Goal: Complete application form

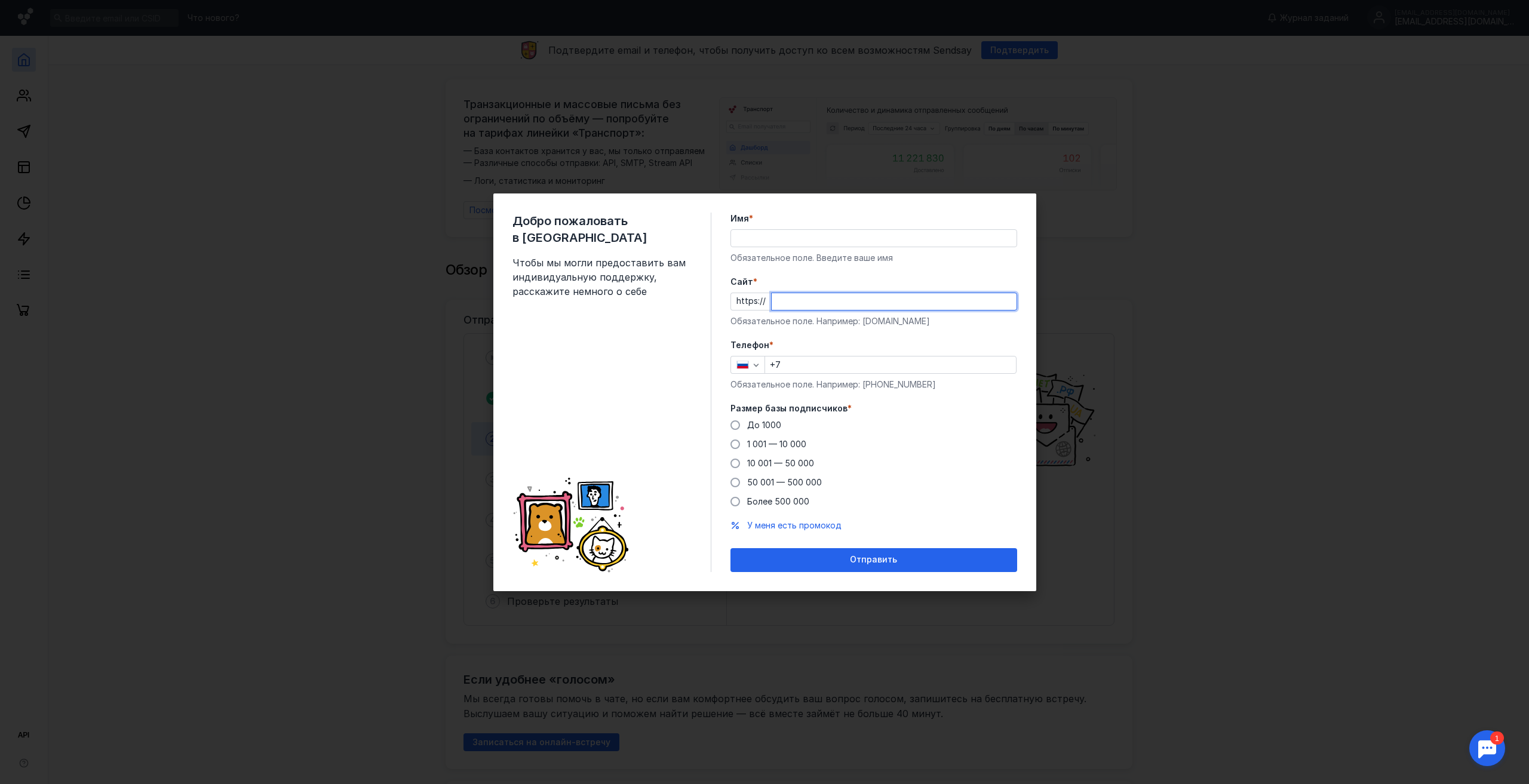
click at [787, 298] on input "Cайт *" at bounding box center [894, 302] width 245 height 17
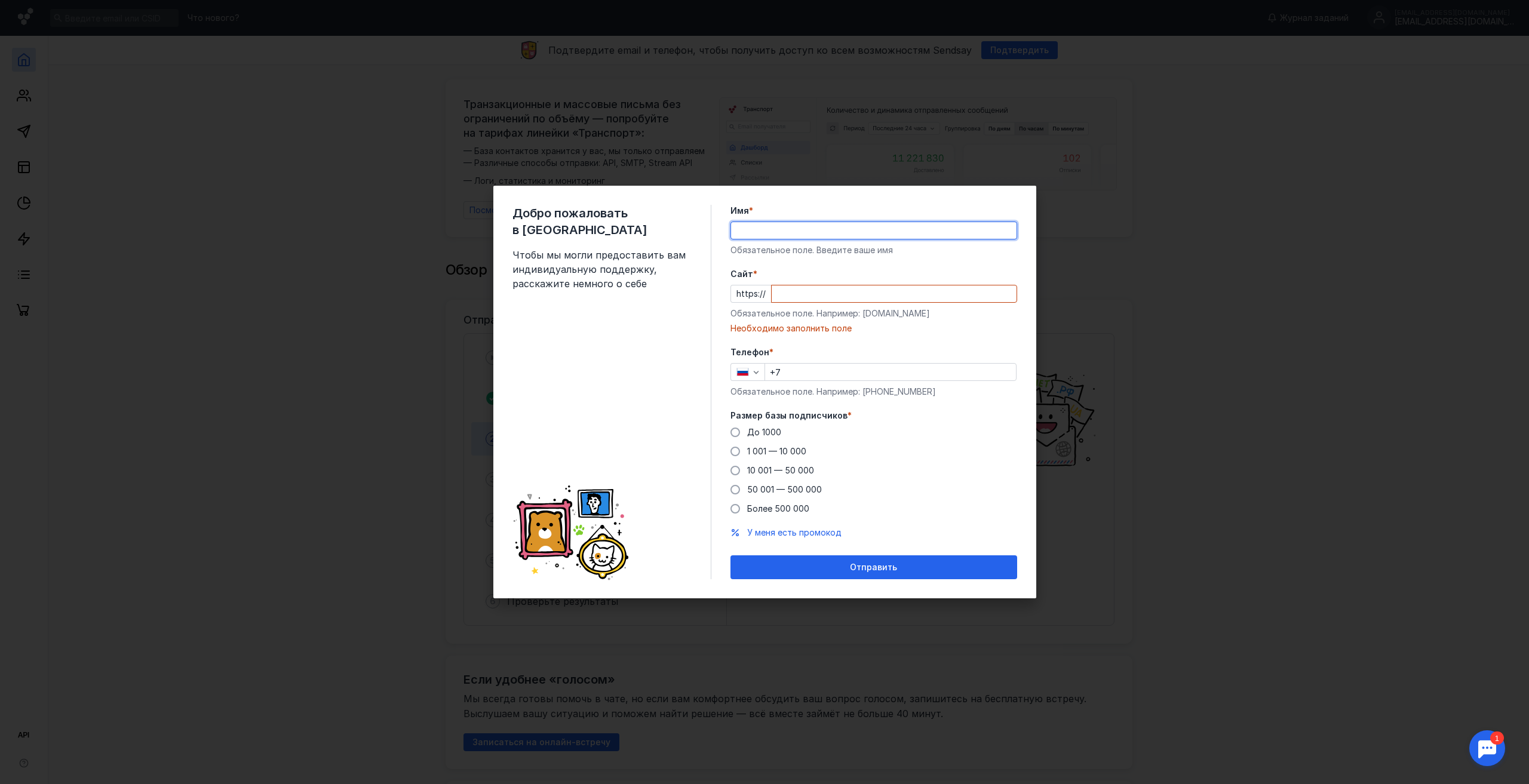
click at [783, 245] on div "Имя * Обязательное поле. Введите ваше имя" at bounding box center [874, 230] width 286 height 51
type input "[PERSON_NAME]"
drag, startPoint x: 921, startPoint y: 312, endPoint x: 861, endPoint y: 312, distance: 60.0
click at [861, 312] on div "Обязательное поле. Например: [DOMAIN_NAME]" at bounding box center [874, 313] width 286 height 12
copy div "[DOMAIN_NAME]"
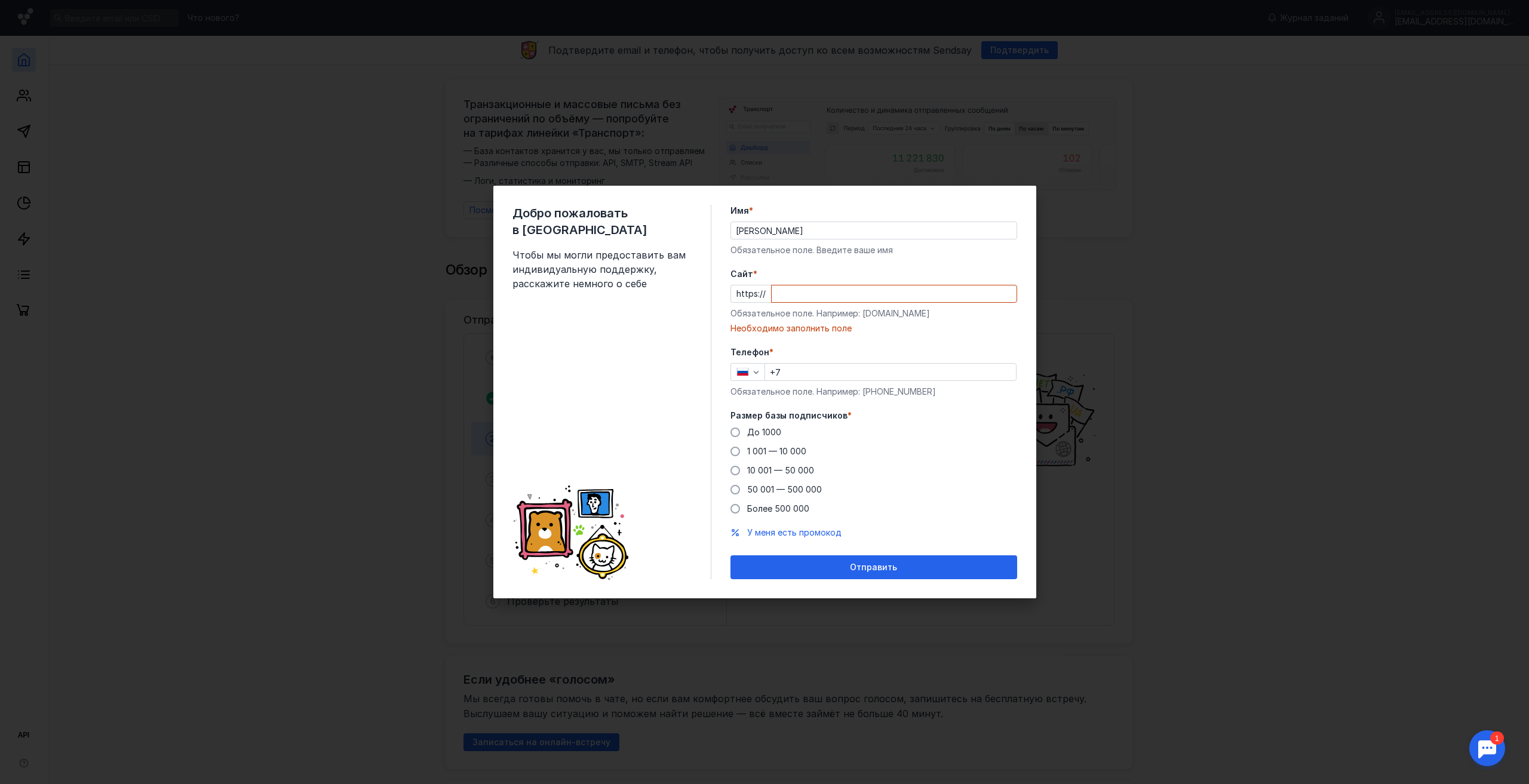
click at [791, 301] on input "Cайт *" at bounding box center [894, 294] width 245 height 17
paste input "[DOMAIN_NAME]"
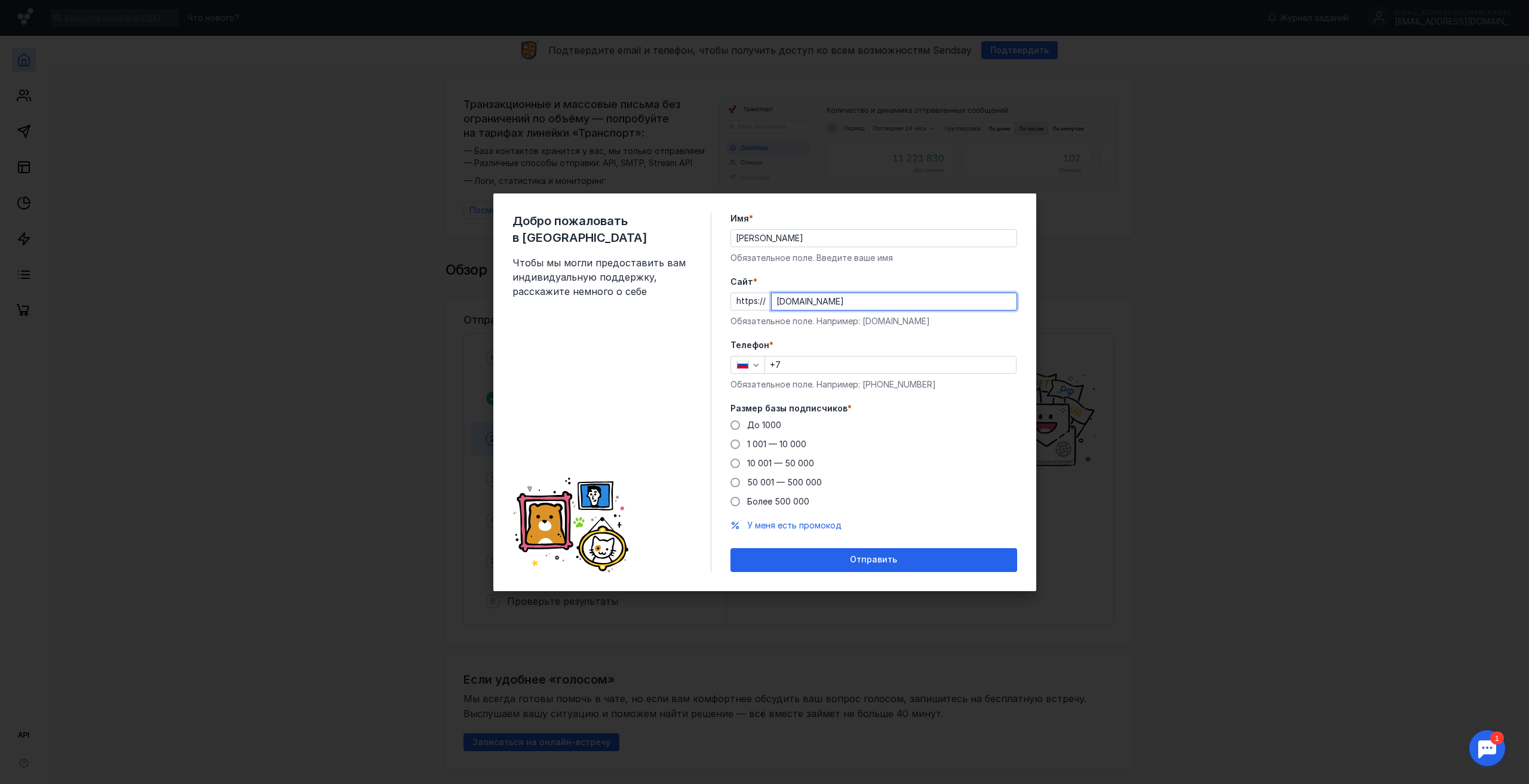
type input "[DOMAIN_NAME]"
drag, startPoint x: 788, startPoint y: 366, endPoint x: 802, endPoint y: 365, distance: 14.0
click at [793, 365] on input "+7" at bounding box center [890, 365] width 251 height 17
type input "[PHONE_NUMBER]"
click at [761, 440] on span "1 001 — 10 000" at bounding box center [776, 444] width 59 height 10
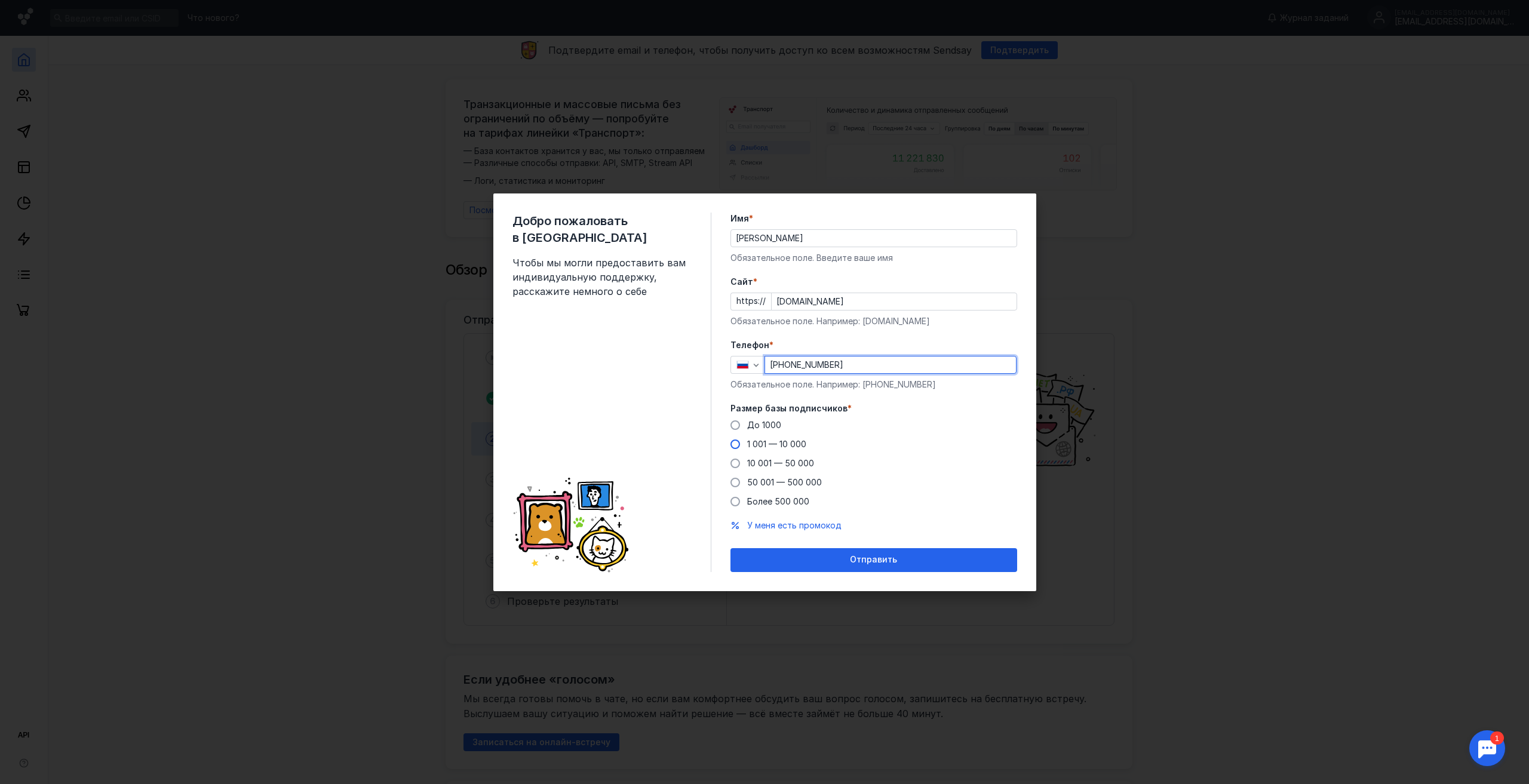
click at [0, 0] on input "1 001 — 10 000" at bounding box center [0, 0] width 0 height 0
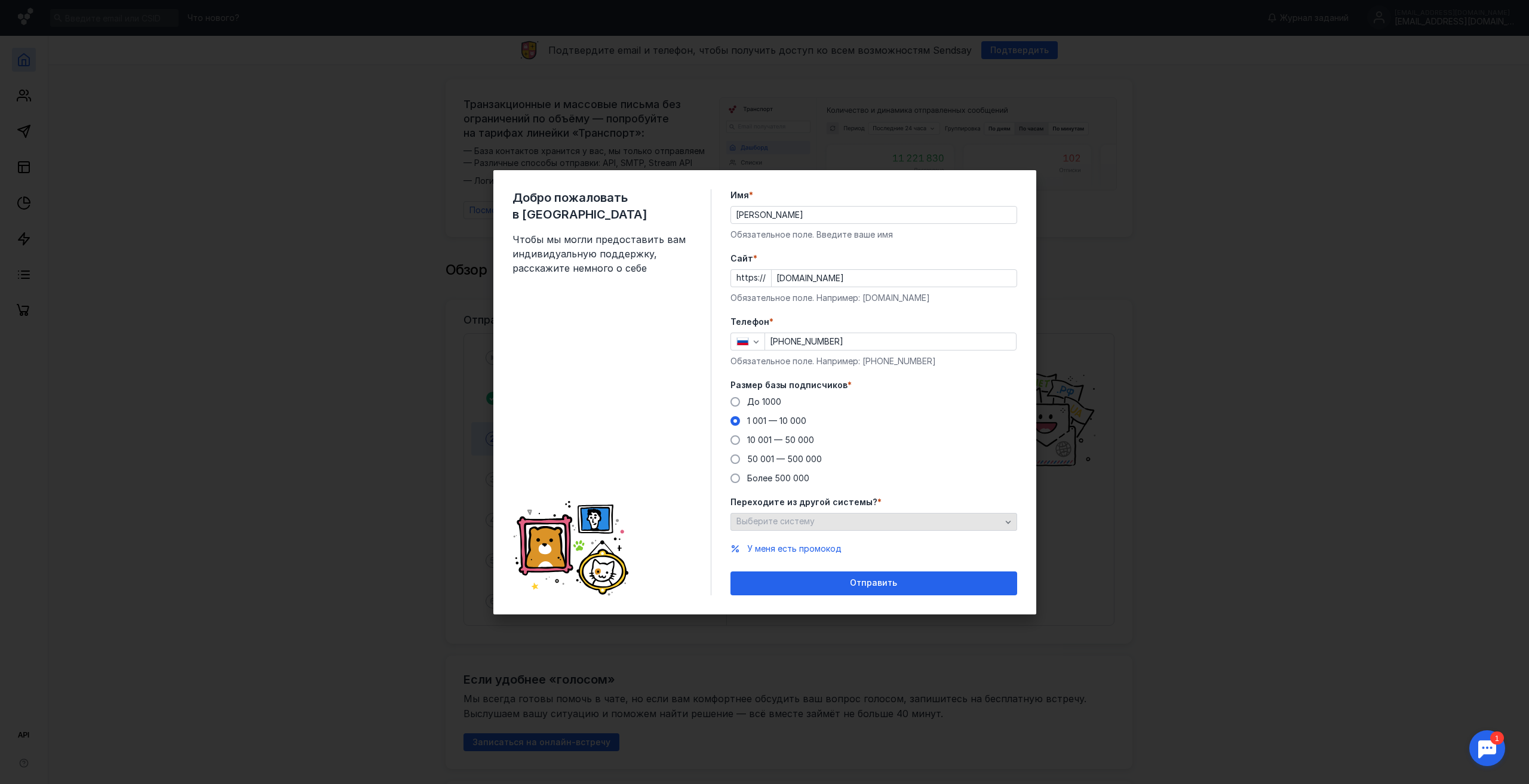
click at [822, 520] on div "Выберите систему" at bounding box center [869, 522] width 271 height 10
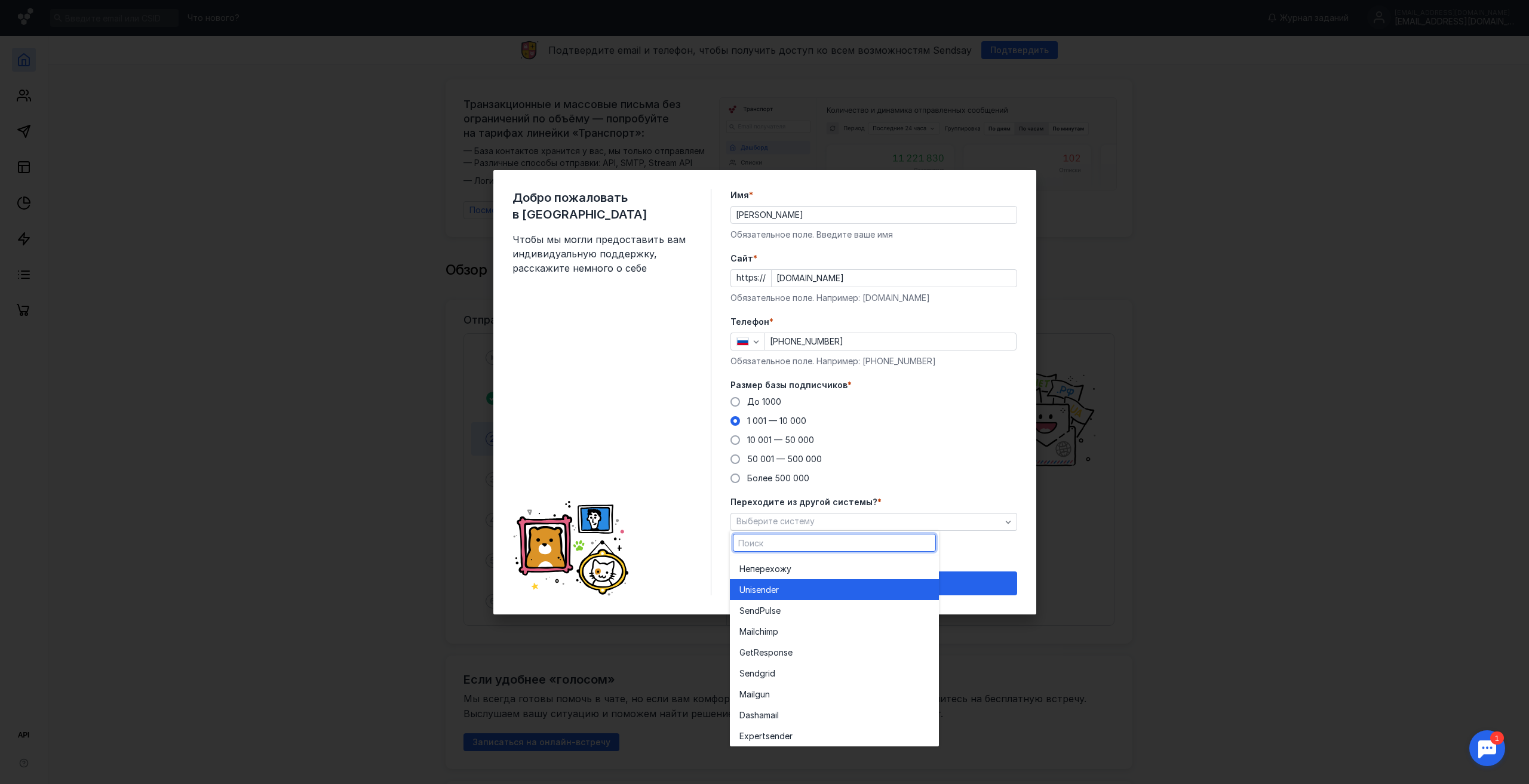
click at [813, 586] on div "Unisende r" at bounding box center [834, 590] width 190 height 12
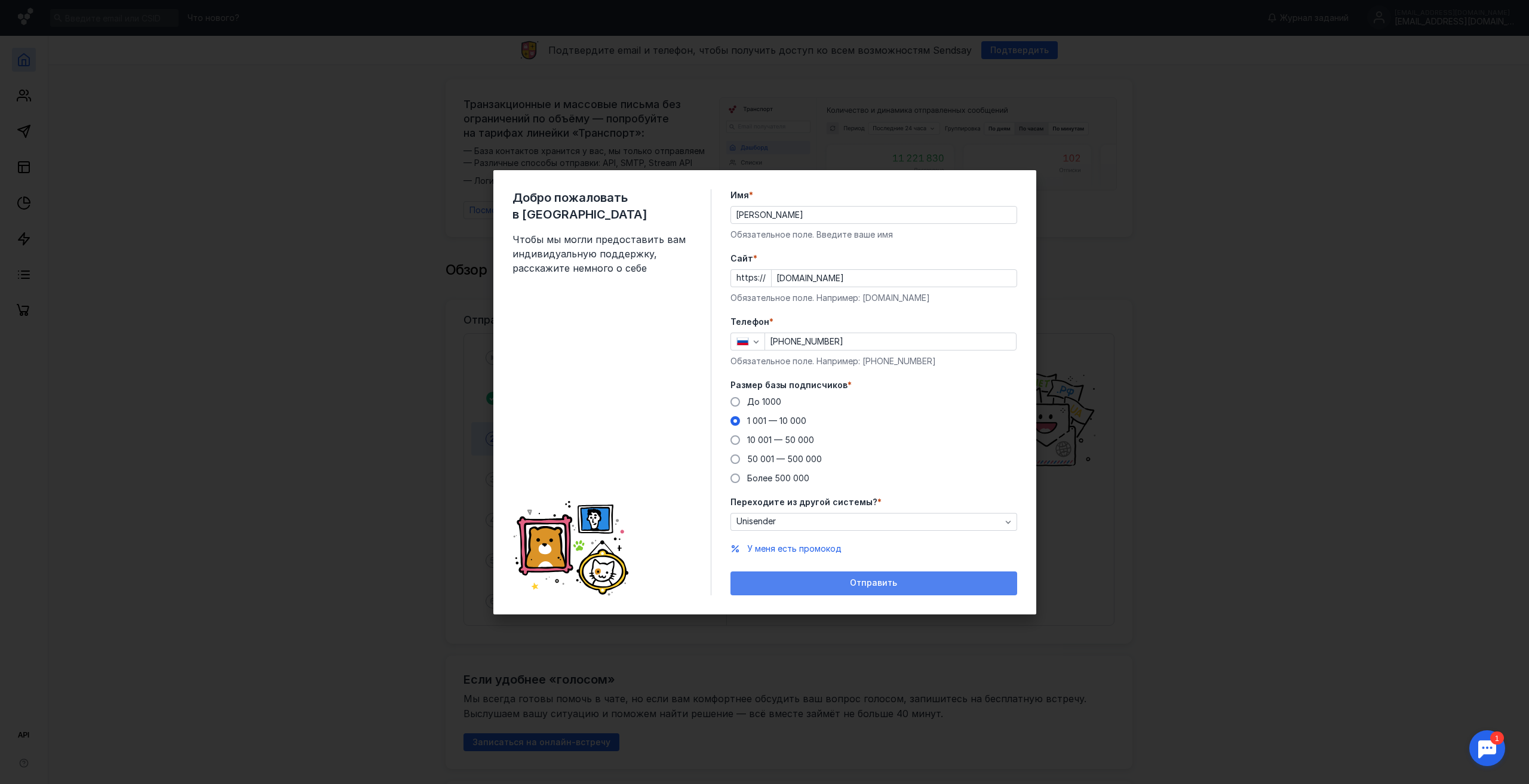
click at [814, 580] on div "Отправить" at bounding box center [874, 583] width 275 height 10
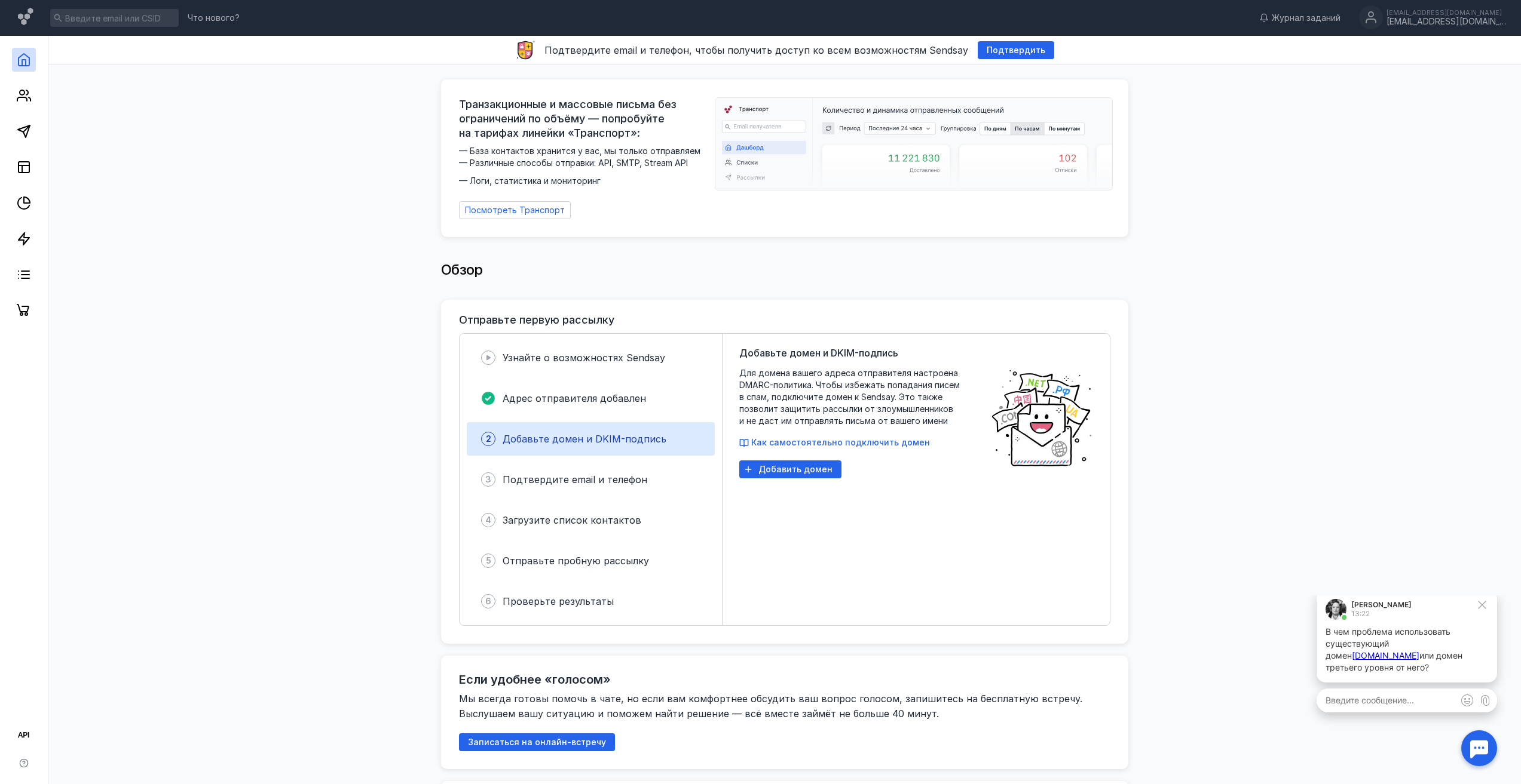
click at [1374, 659] on p "В чем проблема использовать существующий домен [DOMAIN_NAME] или домен третьего…" at bounding box center [1407, 650] width 163 height 48
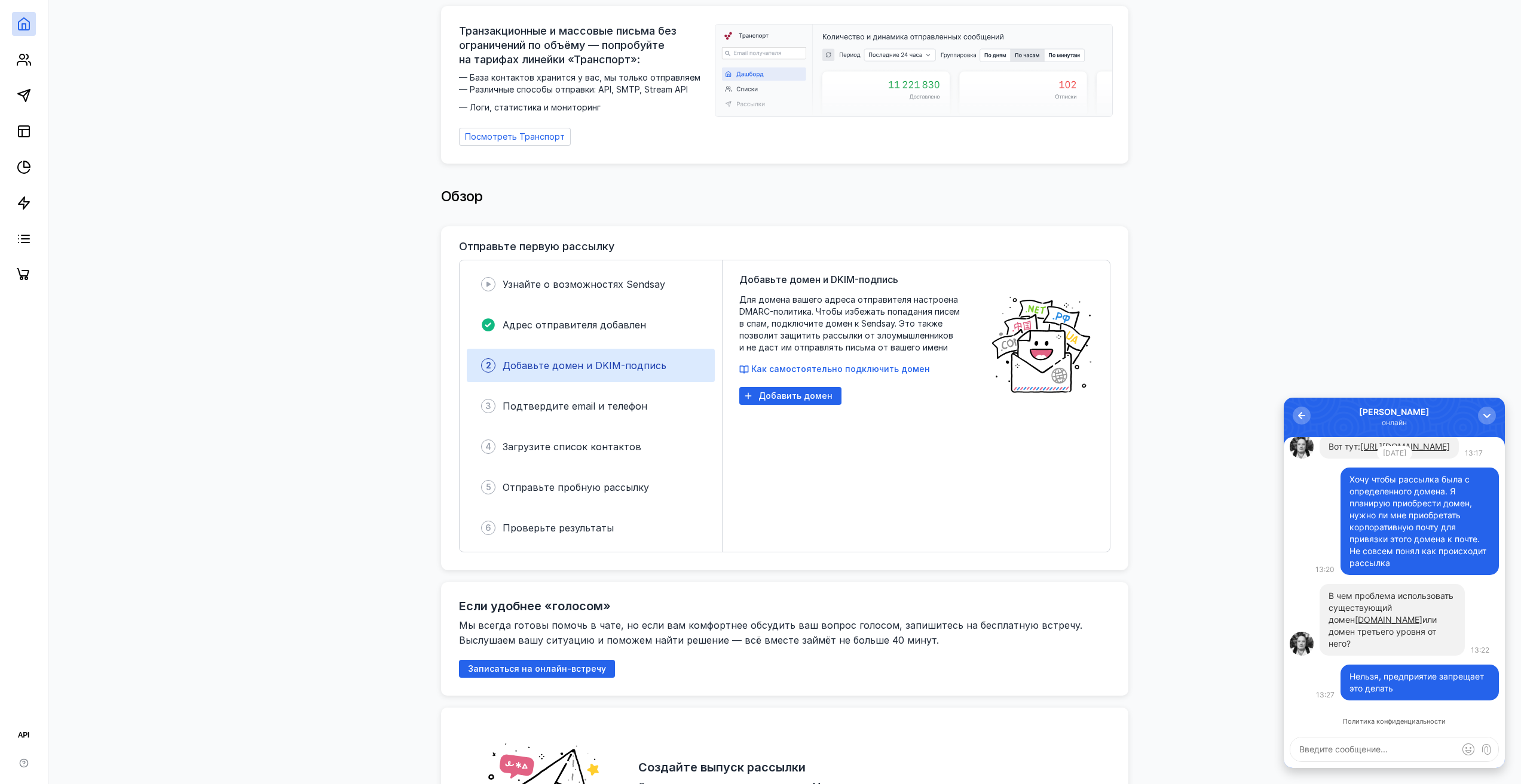
scroll to position [60, 0]
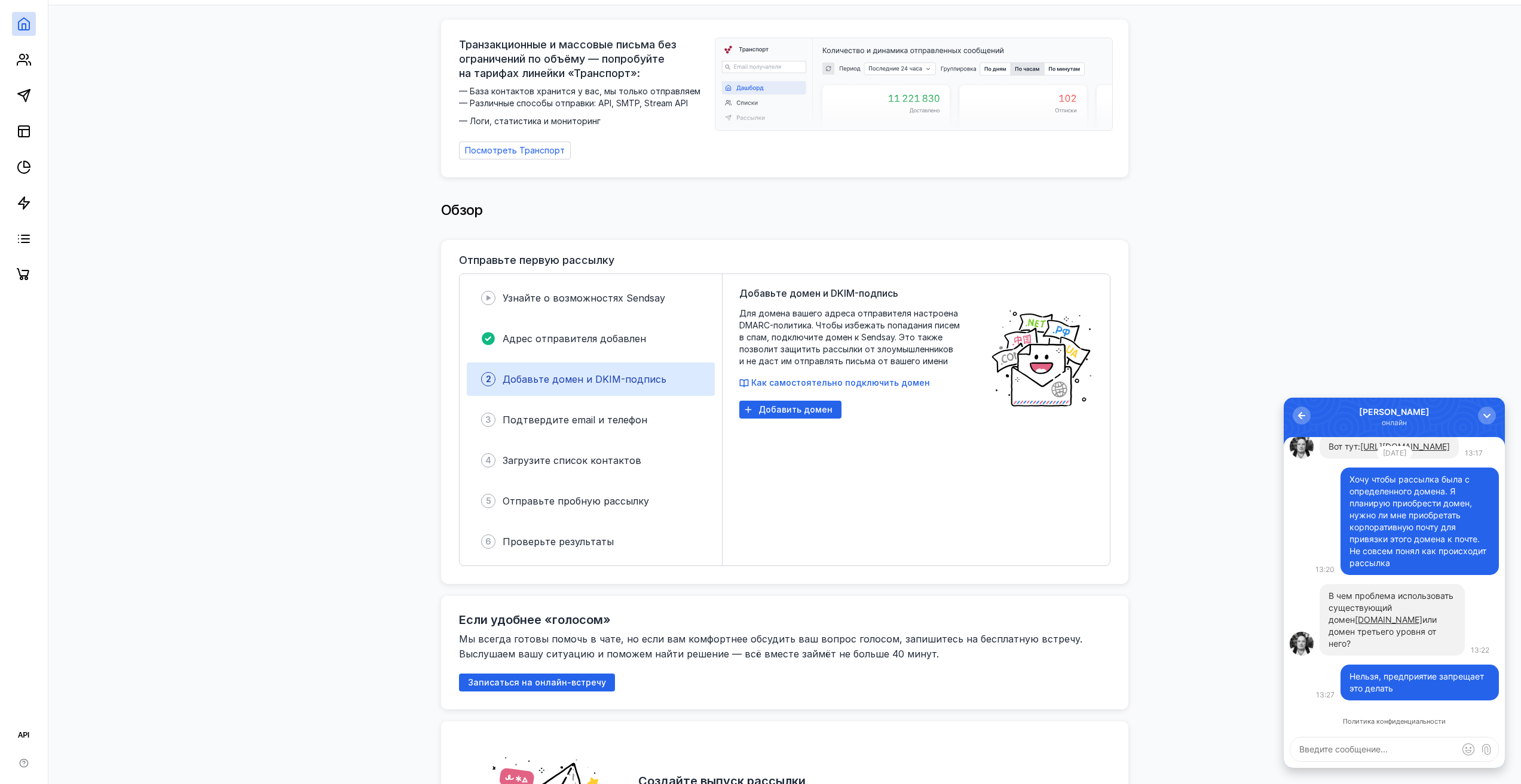
click at [1294, 595] on div "Нельзя, предприятие запрещает это делать 13:27 В чем проблема использовать суще…" at bounding box center [1394, 453] width 209 height 494
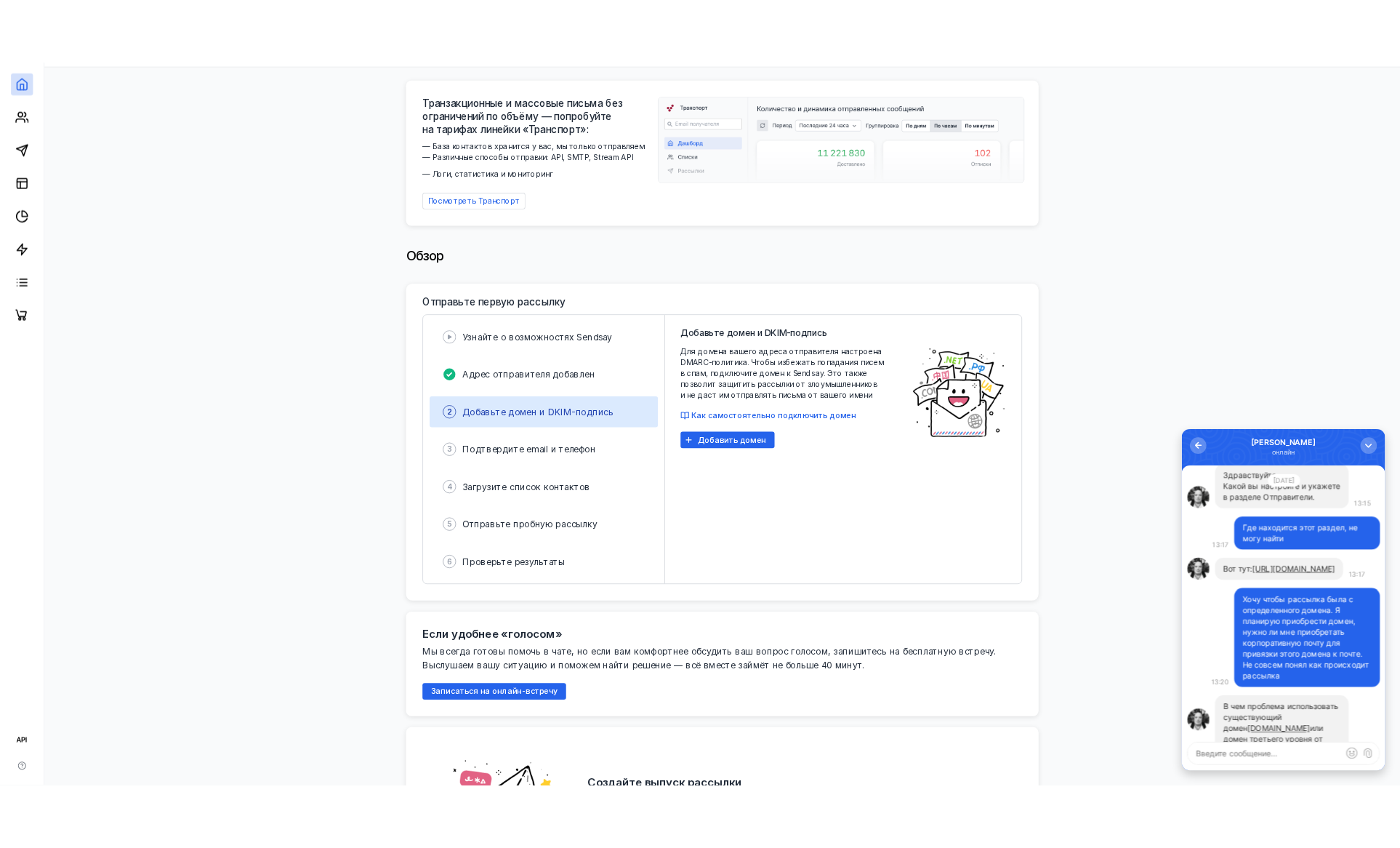
scroll to position [0, 0]
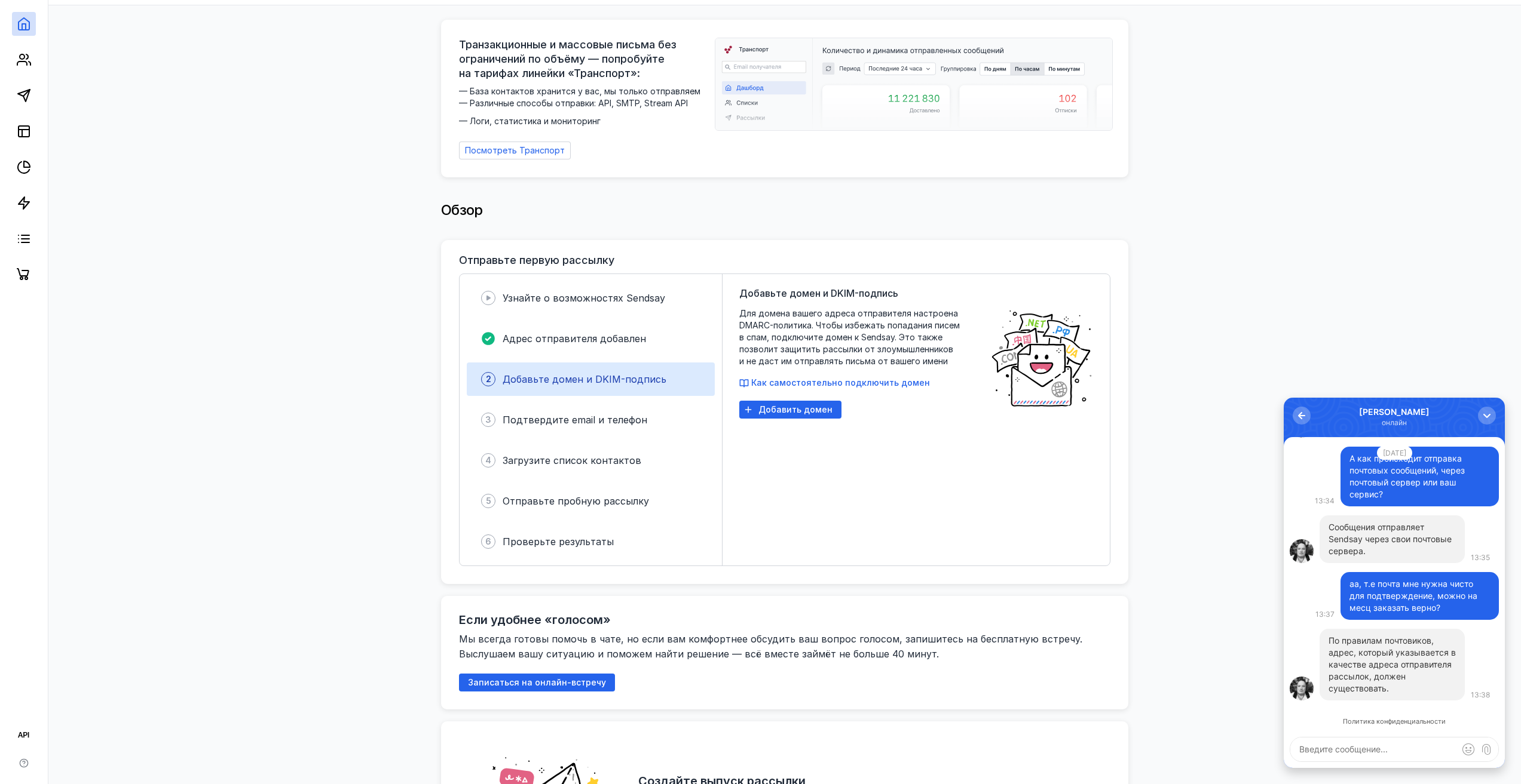
click at [1349, 749] on textarea at bounding box center [1394, 750] width 208 height 24
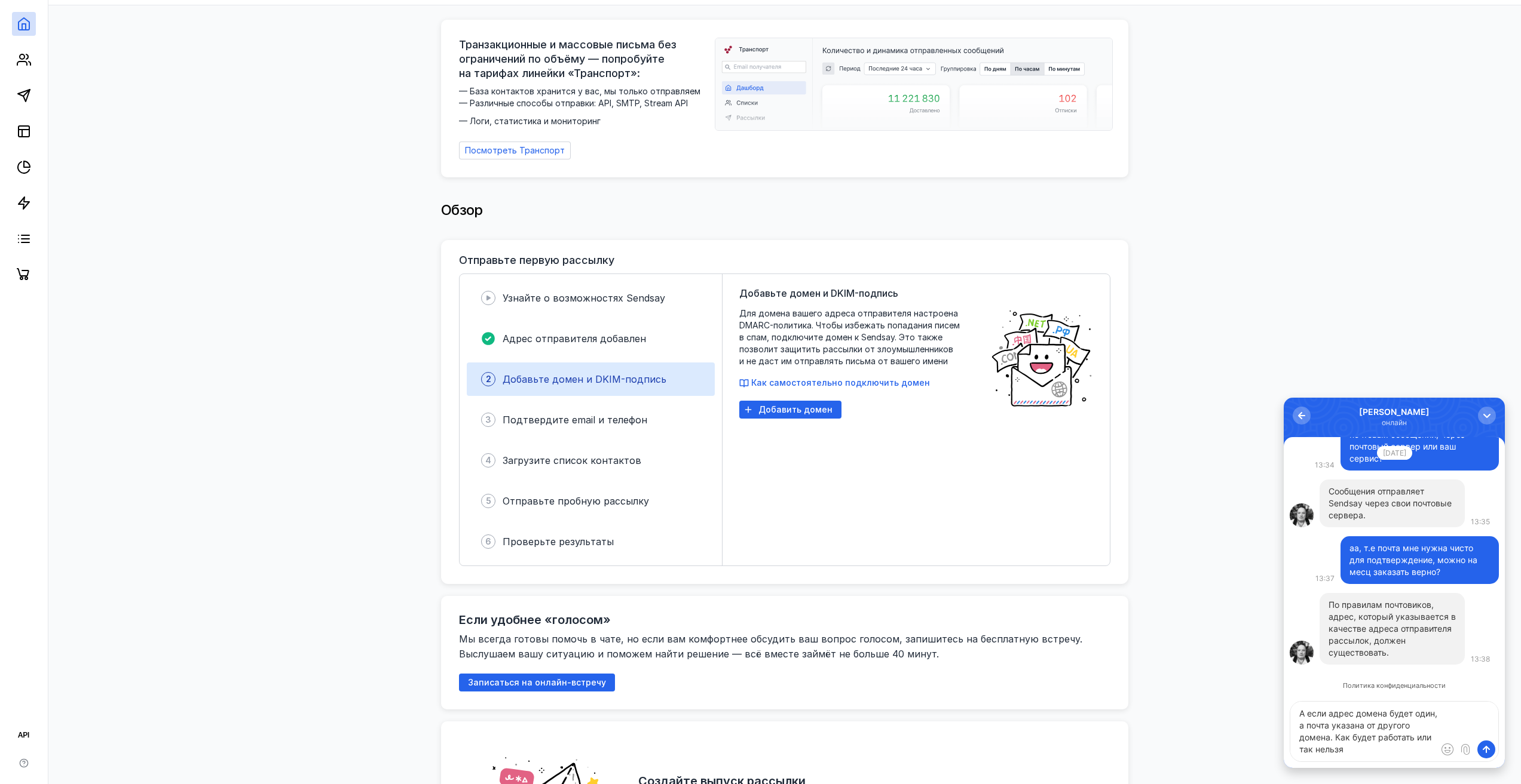
type textarea "А если адрес домена будет один, а почта указана от другого домена. Как будет ра…"
